Goal: Task Accomplishment & Management: Use online tool/utility

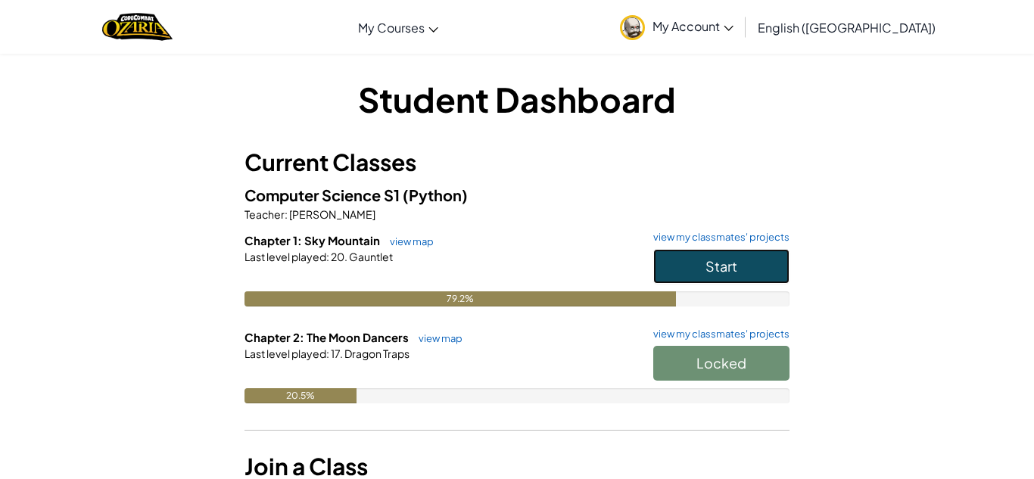
click at [757, 255] on button "Start" at bounding box center [721, 266] width 136 height 35
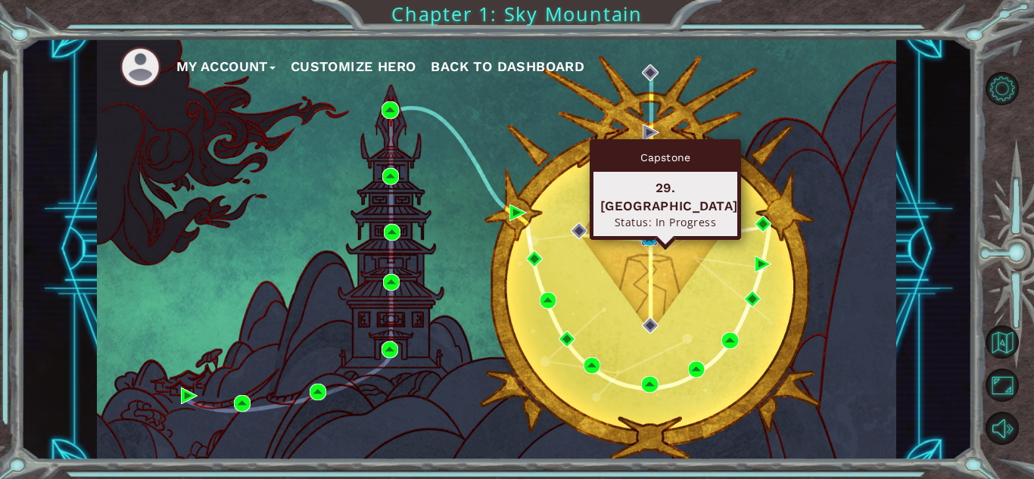
click at [646, 241] on img at bounding box center [649, 237] width 17 height 17
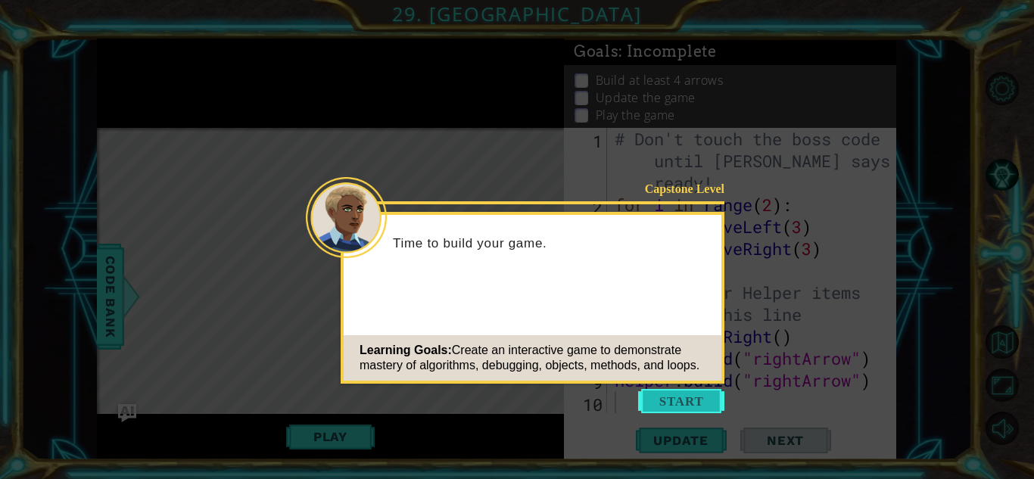
click at [691, 413] on button "Start" at bounding box center [681, 401] width 86 height 24
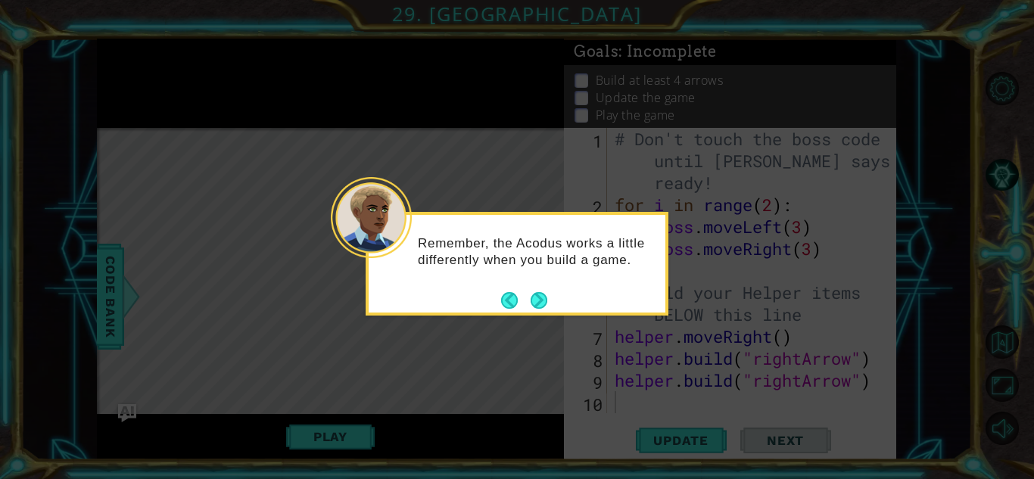
click at [541, 316] on icon at bounding box center [517, 239] width 1034 height 479
click at [539, 282] on div "Remember, the Acodus works a little differently when you build a game." at bounding box center [517, 259] width 297 height 76
click at [538, 292] on button "Next" at bounding box center [539, 300] width 17 height 17
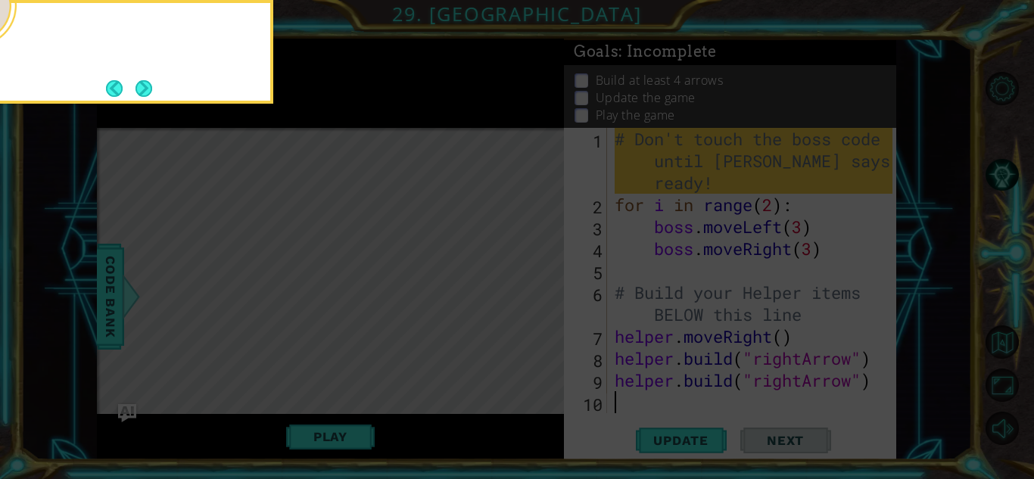
click at [538, 291] on icon at bounding box center [517, 71] width 1034 height 815
click at [145, 81] on button "Next" at bounding box center [144, 88] width 17 height 17
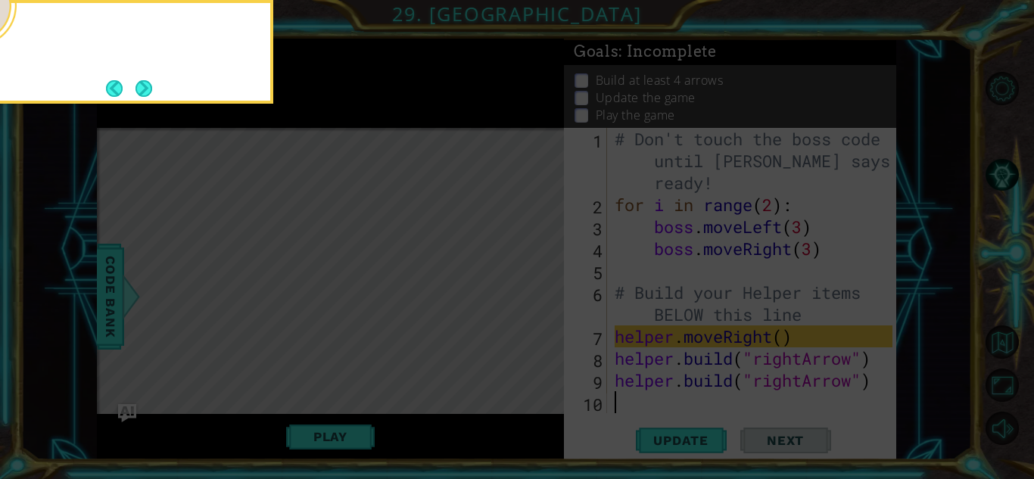
click at [145, 81] on button "Next" at bounding box center [144, 88] width 17 height 17
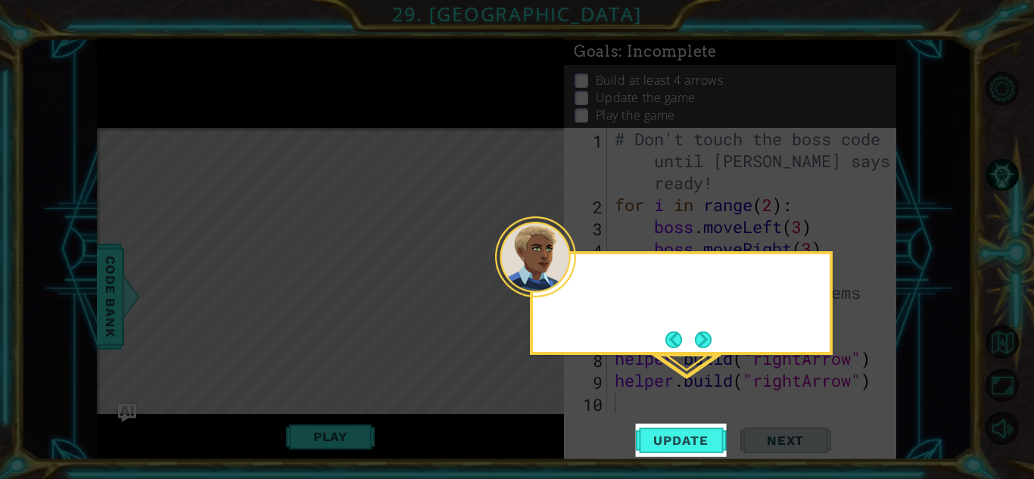
click at [145, 81] on icon at bounding box center [517, 239] width 1034 height 479
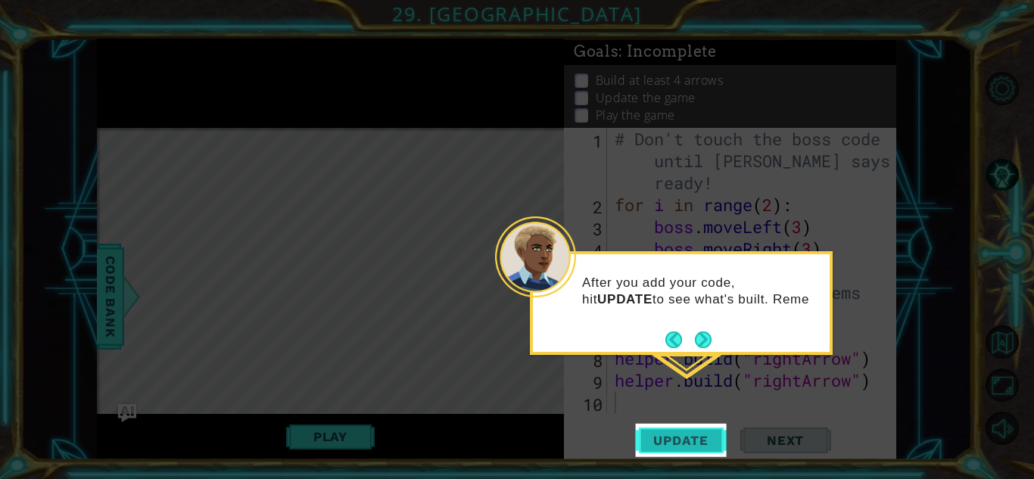
click at [679, 433] on span "Update" at bounding box center [681, 440] width 86 height 15
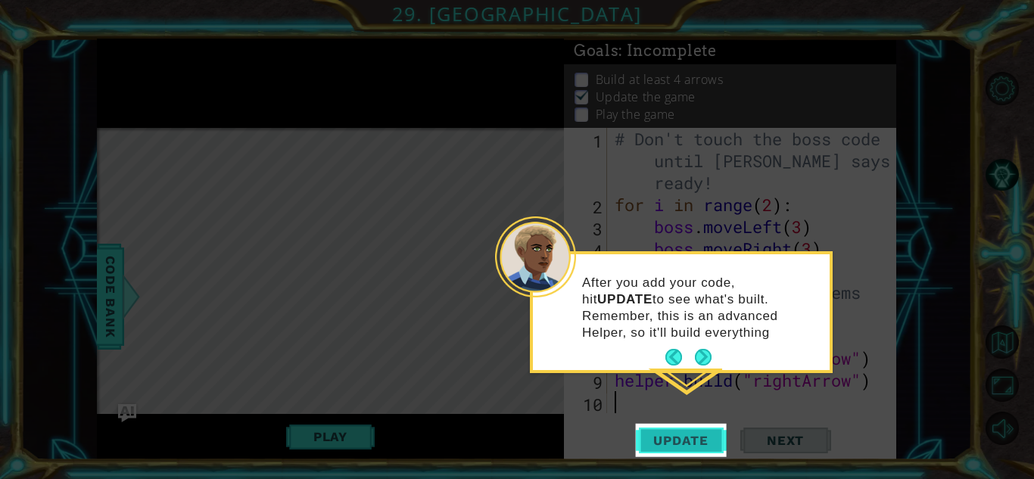
scroll to position [2, 0]
click at [707, 442] on span "Update" at bounding box center [681, 440] width 86 height 15
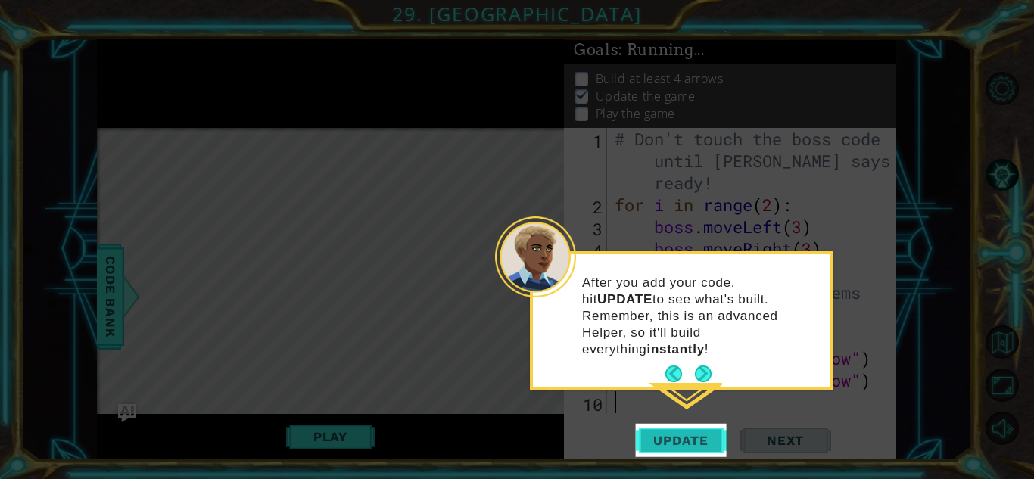
click at [707, 442] on span "Update" at bounding box center [681, 440] width 86 height 15
click at [707, 435] on span "Update" at bounding box center [681, 440] width 86 height 15
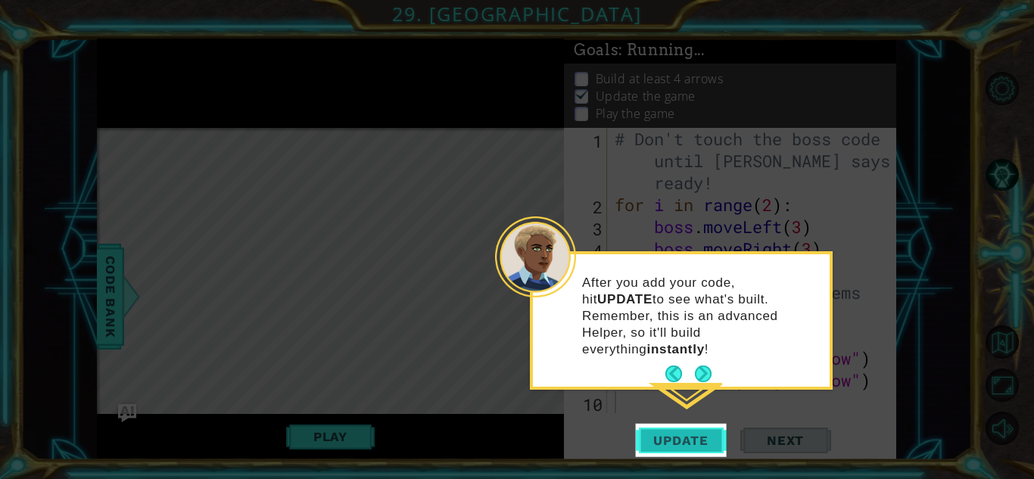
click at [707, 435] on span "Update" at bounding box center [681, 440] width 86 height 15
click at [703, 360] on button "Next" at bounding box center [704, 374] width 28 height 28
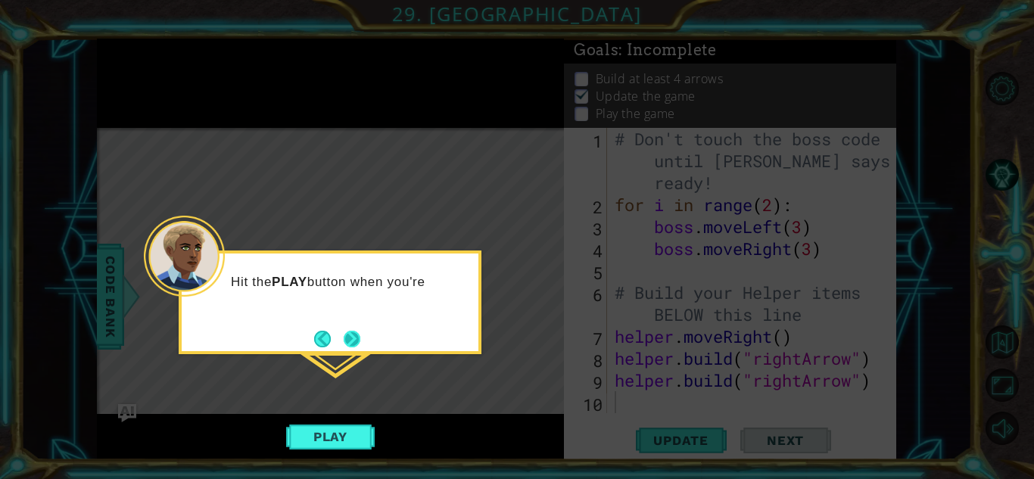
click at [357, 348] on button "Next" at bounding box center [352, 338] width 17 height 17
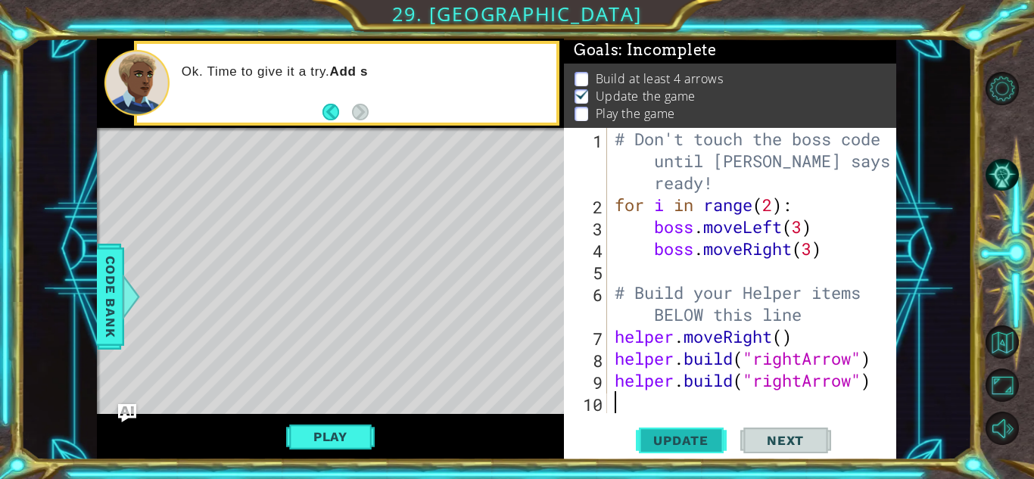
click at [674, 447] on span "Update" at bounding box center [681, 440] width 86 height 15
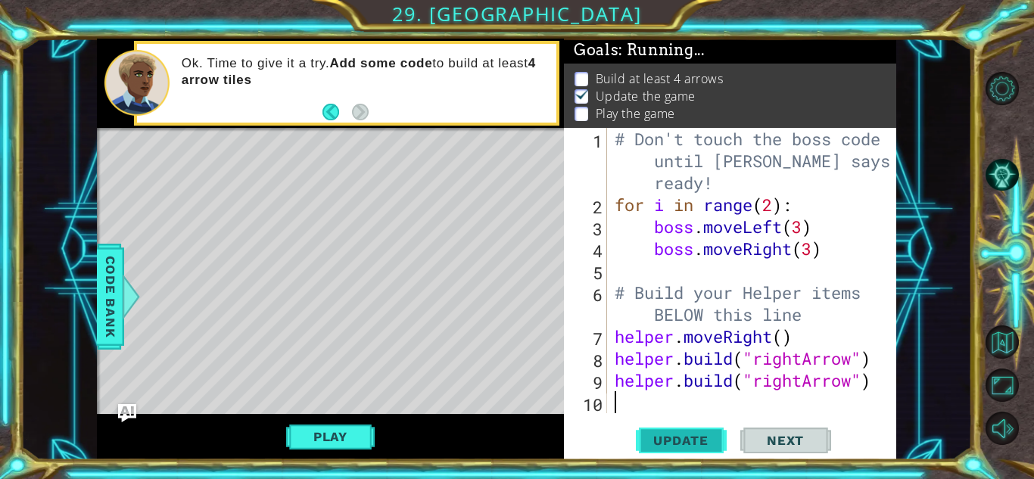
click at [693, 447] on span "Update" at bounding box center [681, 440] width 86 height 15
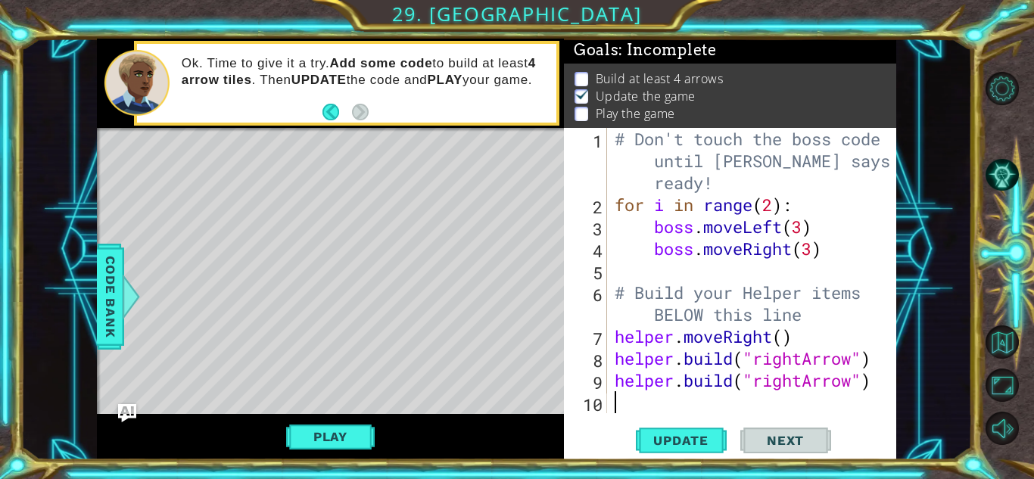
click at [696, 460] on div "1 2 3 4 5 6 7 8 9 10 # Don't touch the boss code until [PERSON_NAME] says you'r…" at bounding box center [730, 294] width 332 height 332
type textarea "\"
click at [581, 451] on div "Update Next" at bounding box center [733, 440] width 332 height 33
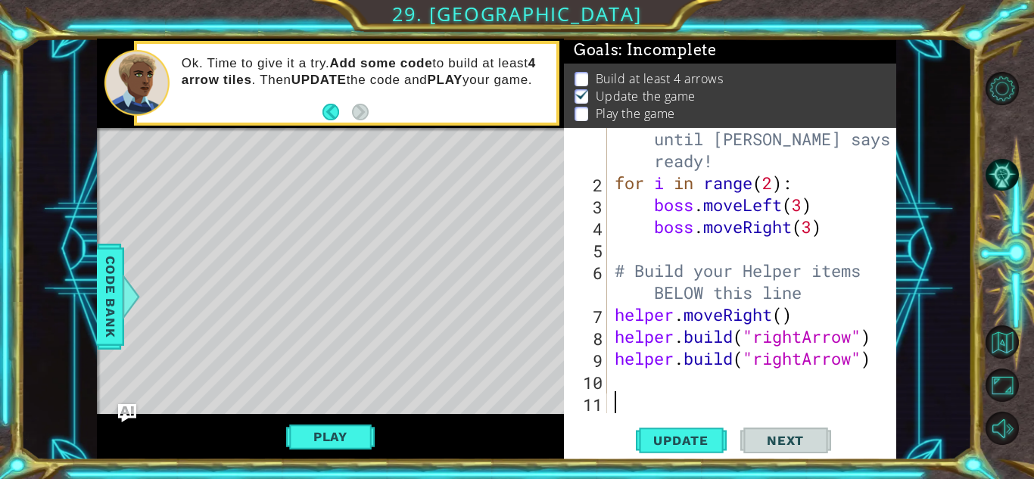
click at [542, 366] on div "Level Map" at bounding box center [447, 351] width 700 height 446
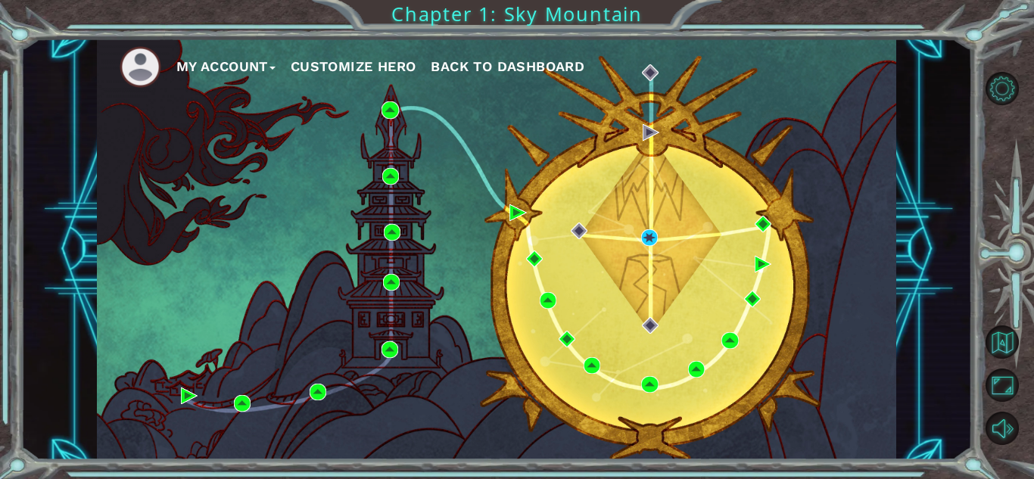
click at [804, 48] on ul "My Account Customize Hero Back to Dashboard" at bounding box center [508, 67] width 777 height 42
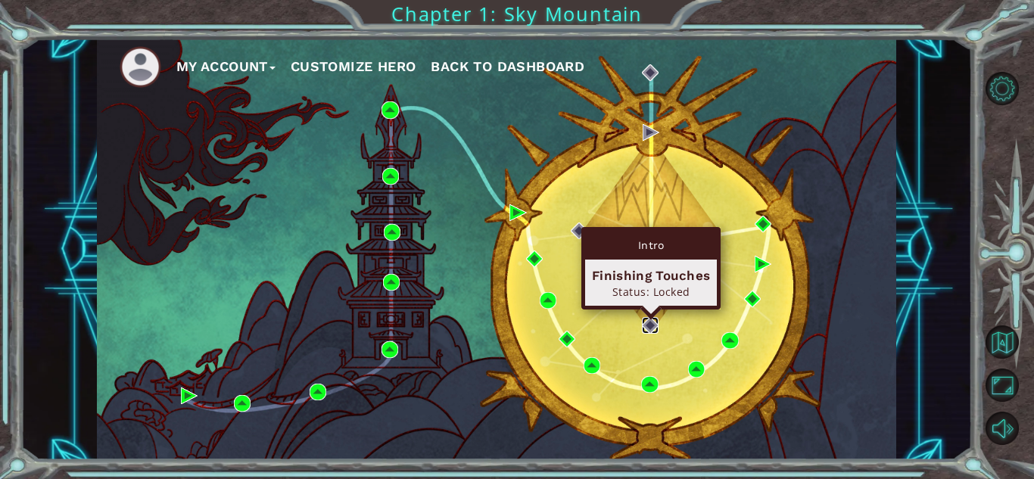
click at [656, 320] on img at bounding box center [650, 325] width 17 height 17
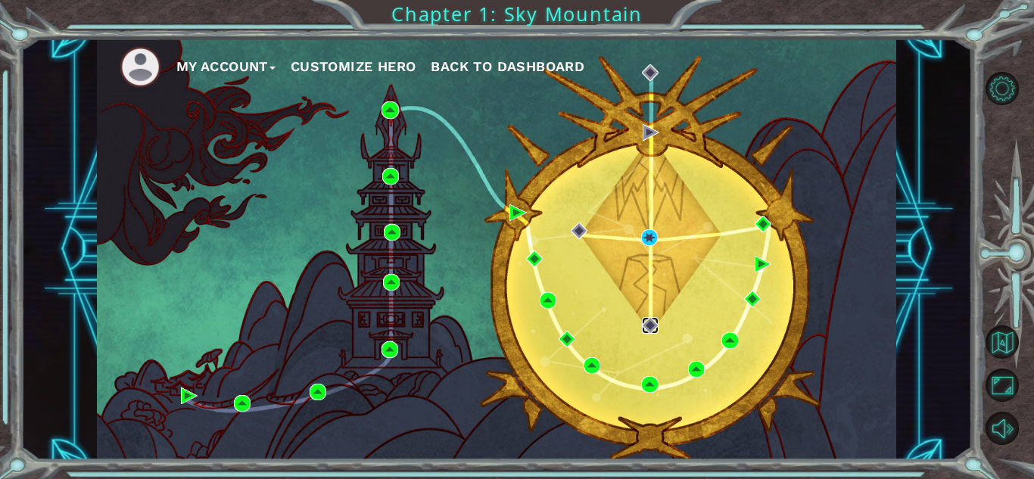
click at [656, 320] on img at bounding box center [650, 325] width 17 height 17
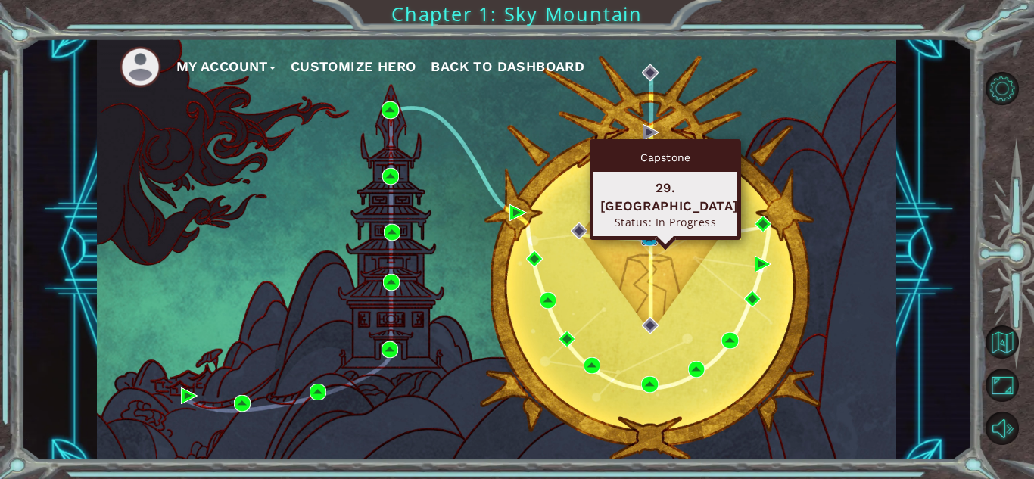
click at [649, 236] on img at bounding box center [649, 237] width 17 height 17
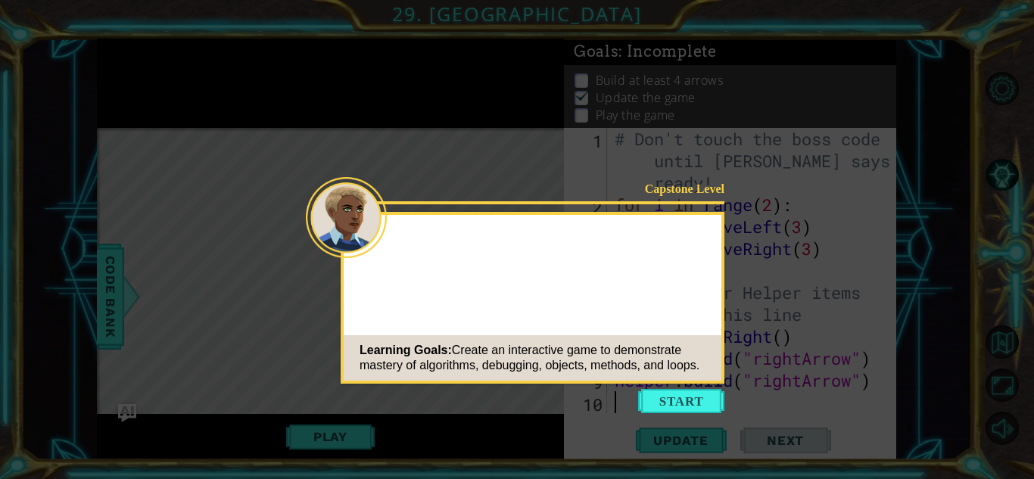
scroll to position [2, 0]
click at [674, 409] on button "Start" at bounding box center [681, 401] width 86 height 24
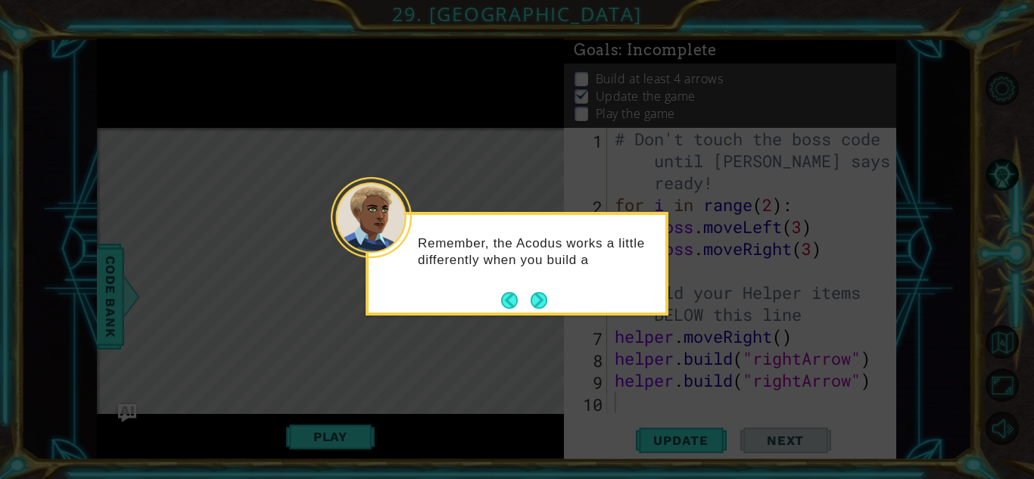
click at [546, 314] on div "Remember, the Acodus works a little differently when you build a" at bounding box center [517, 264] width 303 height 104
click at [554, 293] on div "Remember, the Acodus works a little differently when you build a game." at bounding box center [517, 259] width 297 height 76
click at [547, 292] on button "Next" at bounding box center [539, 300] width 17 height 17
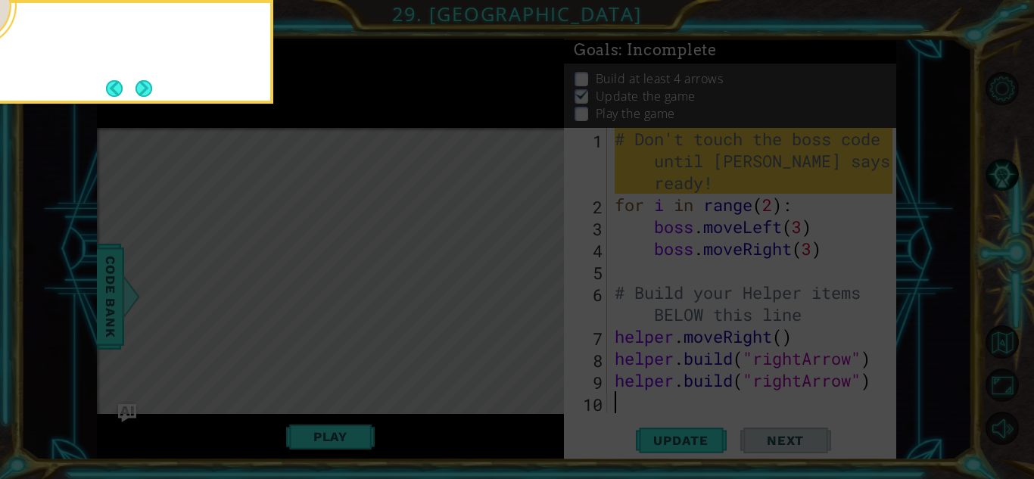
click at [543, 296] on icon at bounding box center [517, 71] width 1034 height 815
click at [548, 292] on icon at bounding box center [517, 71] width 1034 height 815
click at [551, 288] on icon at bounding box center [517, 71] width 1034 height 815
click at [136, 97] on button "Next" at bounding box center [144, 88] width 17 height 17
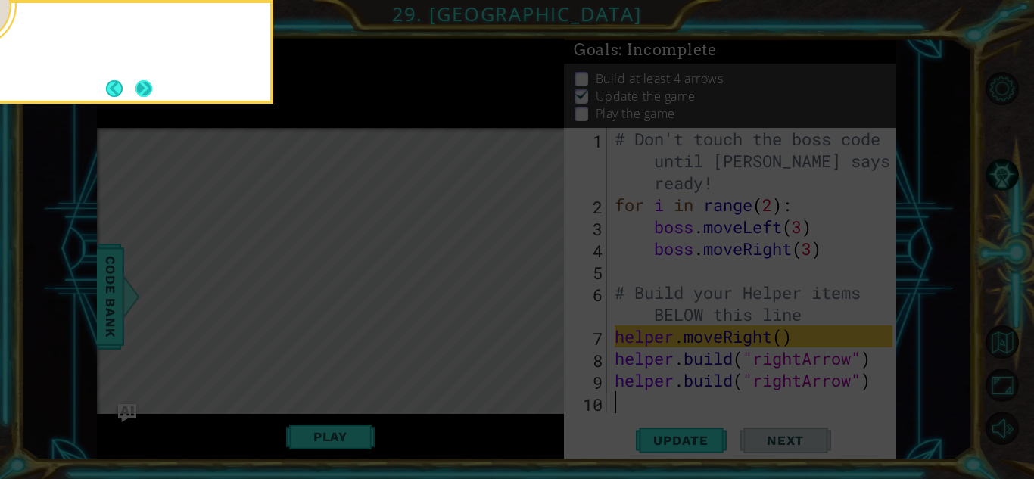
click at [140, 96] on button "Next" at bounding box center [143, 88] width 17 height 17
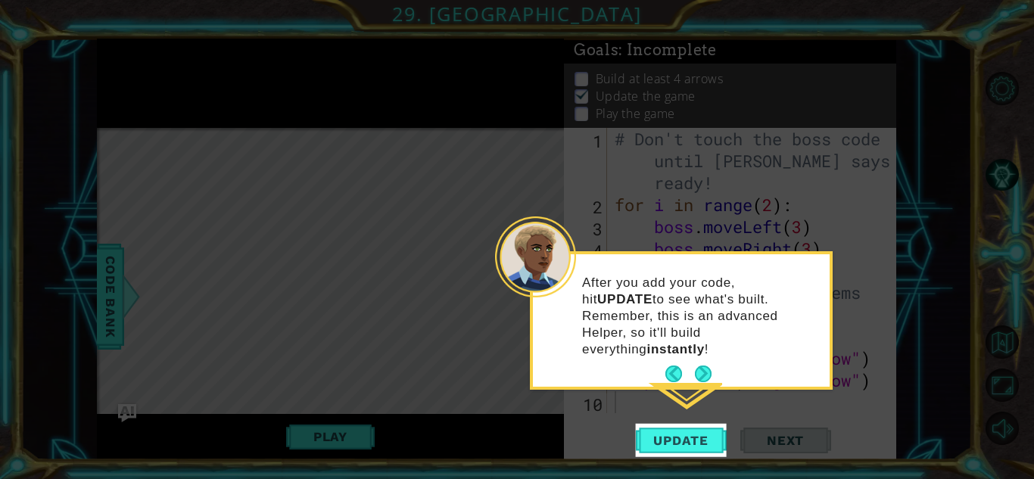
click at [711, 339] on p "After you add your code, hit UPDATE to see what's built. Remember, this is an a…" at bounding box center [700, 316] width 237 height 83
click at [707, 370] on div "After you add your code, hit UPDATE to see what's built. Remember, this is an a…" at bounding box center [681, 320] width 303 height 139
click at [704, 363] on footer at bounding box center [689, 374] width 46 height 23
click at [716, 363] on div "After you add your code, hit UPDATE to see what's built. Remember, this is an a…" at bounding box center [681, 323] width 297 height 126
click at [719, 345] on div "After you add your code, hit UPDATE to see what's built. Remember, this is an a…" at bounding box center [681, 323] width 297 height 126
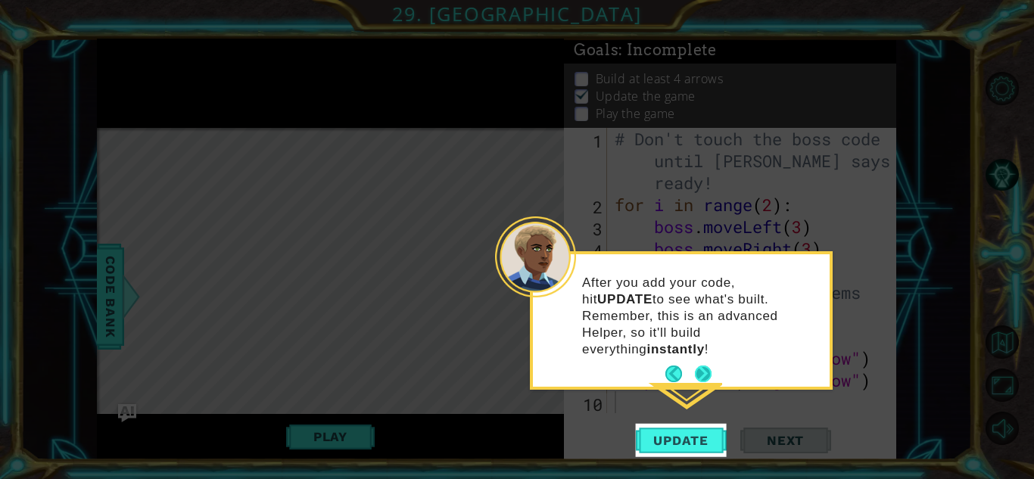
click at [709, 366] on button "Next" at bounding box center [703, 374] width 17 height 17
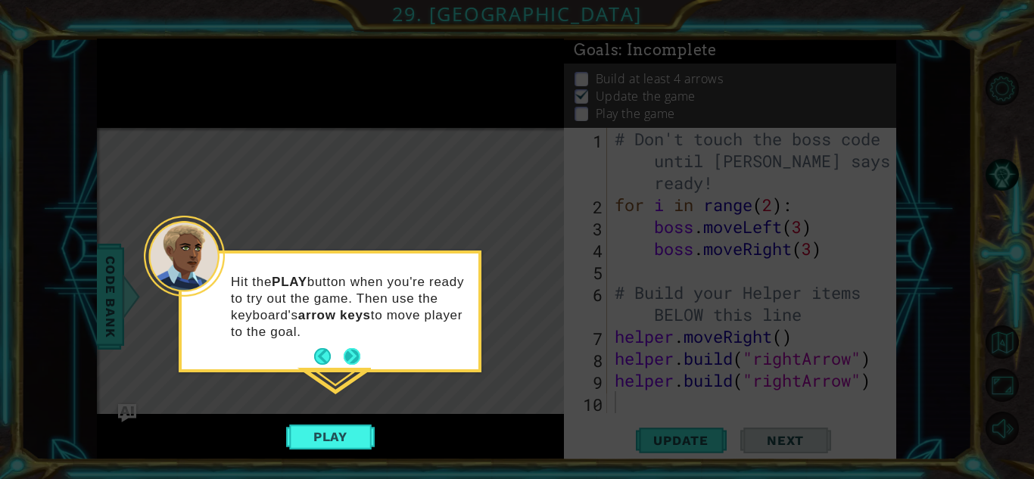
click at [351, 363] on button "Next" at bounding box center [351, 356] width 17 height 17
